Goal: Task Accomplishment & Management: Manage account settings

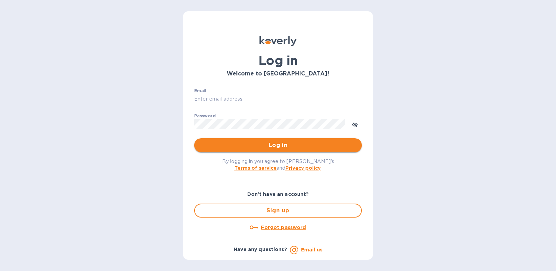
type input "alona.cana@awaship.com"
click at [268, 147] on span "Log in" at bounding box center [278, 145] width 156 height 8
